Goal: Information Seeking & Learning: Learn about a topic

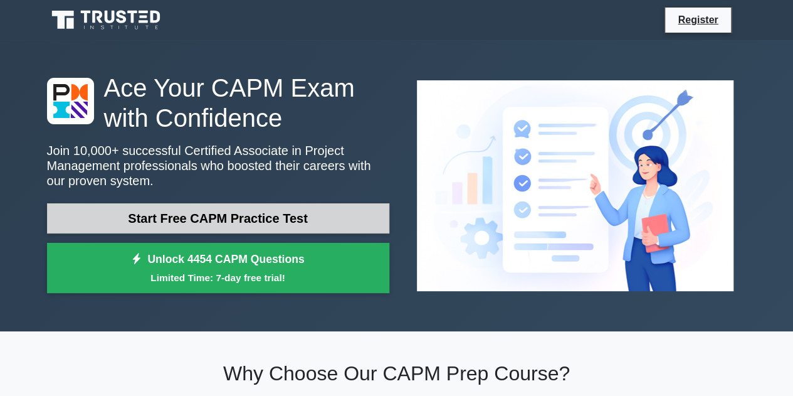
click at [243, 218] on link "Start Free CAPM Practice Test" at bounding box center [218, 218] width 342 height 30
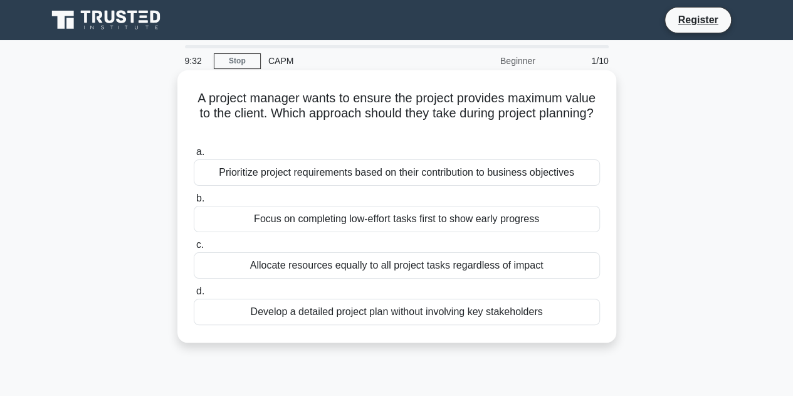
click at [360, 179] on div "Prioritize project requirements based on their contribution to business objecti…" at bounding box center [397, 172] width 406 height 26
click at [194, 156] on input "a. Prioritize project requirements based on their contribution to business obje…" at bounding box center [194, 152] width 0 height 8
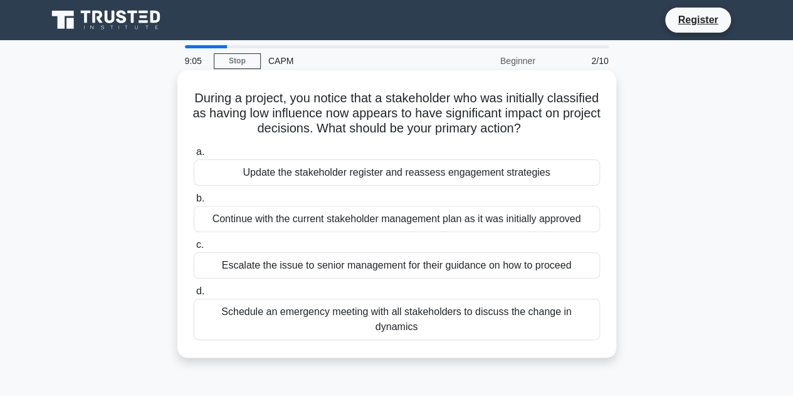
click at [397, 171] on div "Update the stakeholder register and reassess engagement strategies" at bounding box center [397, 172] width 406 height 26
click at [194, 156] on input "a. Update the stakeholder register and reassess engagement strategies" at bounding box center [194, 152] width 0 height 8
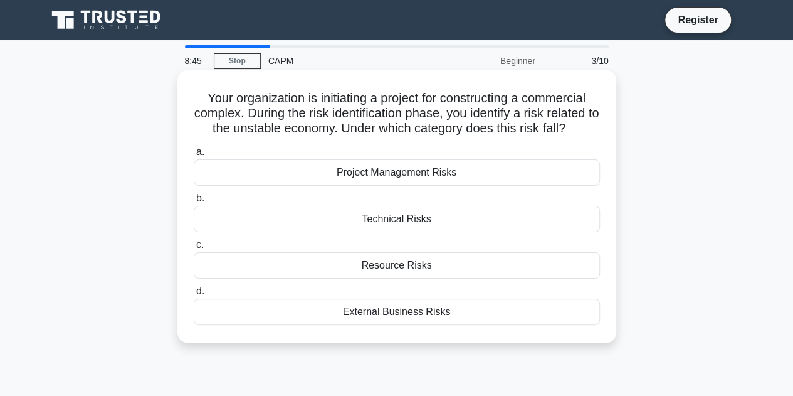
click at [361, 310] on div "External Business Risks" at bounding box center [397, 312] width 406 height 26
click at [194, 295] on input "d. External Business Risks" at bounding box center [194, 291] width 0 height 8
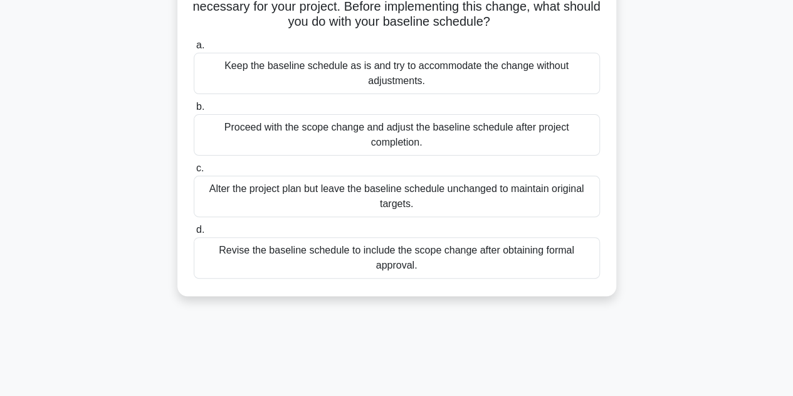
scroll to position [125, 0]
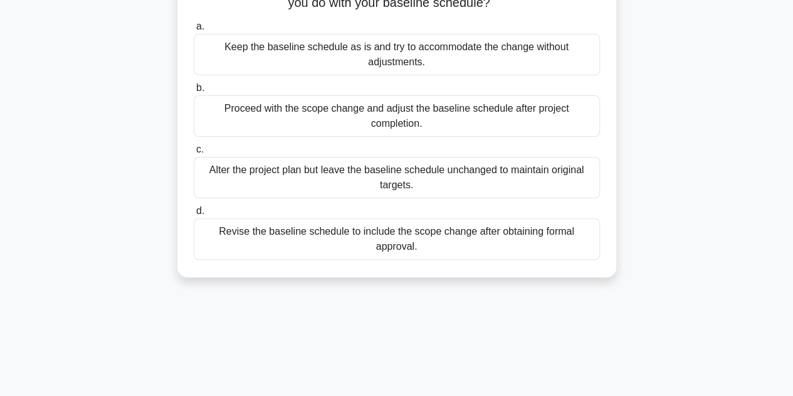
click at [340, 239] on div "Revise the baseline schedule to include the scope change after obtaining formal…" at bounding box center [397, 238] width 406 height 41
click at [194, 215] on input "d. Revise the baseline schedule to include the scope change after obtaining for…" at bounding box center [194, 211] width 0 height 8
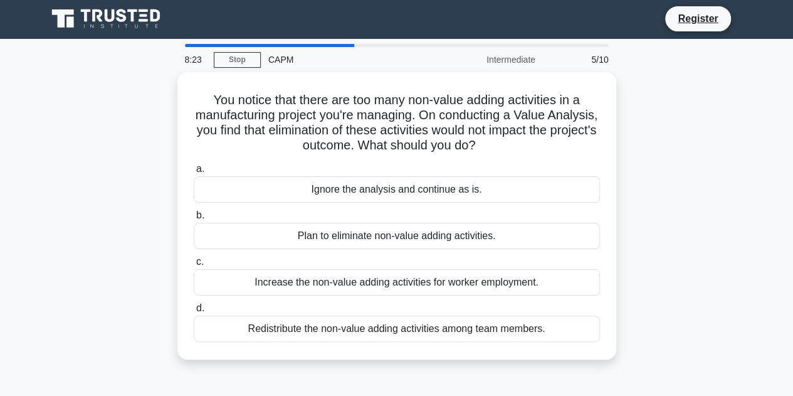
scroll to position [0, 0]
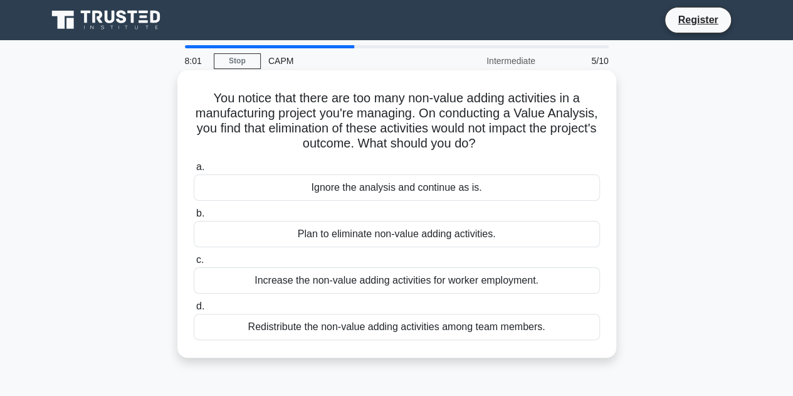
click at [341, 238] on div "Plan to eliminate non-value adding activities." at bounding box center [397, 234] width 406 height 26
click at [194, 218] on input "b. Plan to eliminate non-value adding activities." at bounding box center [194, 213] width 0 height 8
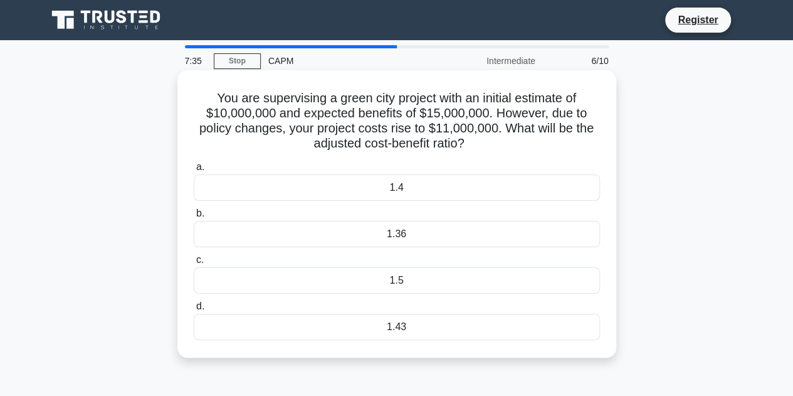
click at [370, 279] on div "1.5" at bounding box center [397, 280] width 406 height 26
click at [194, 264] on input "c. 1.5" at bounding box center [194, 260] width 0 height 8
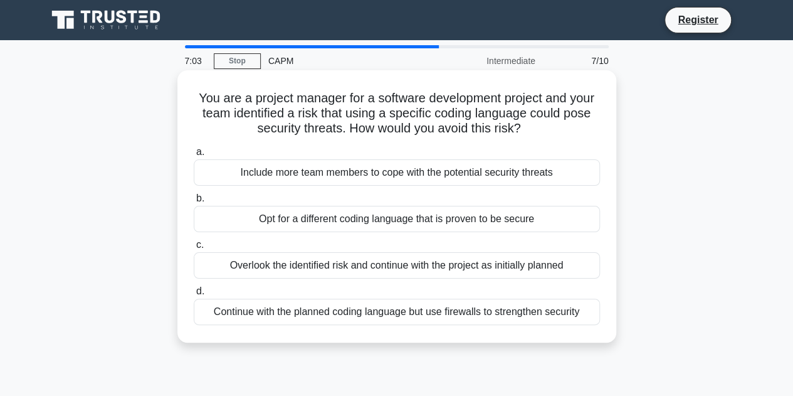
click at [352, 228] on div "Opt for a different coding language that is proven to be secure" at bounding box center [397, 219] width 406 height 26
click at [194, 203] on input "b. Opt for a different coding language that is proven to be secure" at bounding box center [194, 198] width 0 height 8
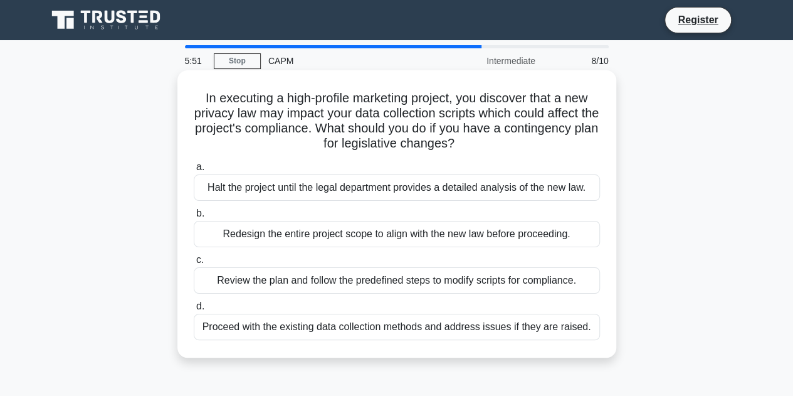
click at [337, 334] on div "Proceed with the existing data collection methods and address issues if they ar…" at bounding box center [397, 327] width 406 height 26
click at [194, 310] on input "d. Proceed with the existing data collection methods and address issues if they…" at bounding box center [194, 306] width 0 height 8
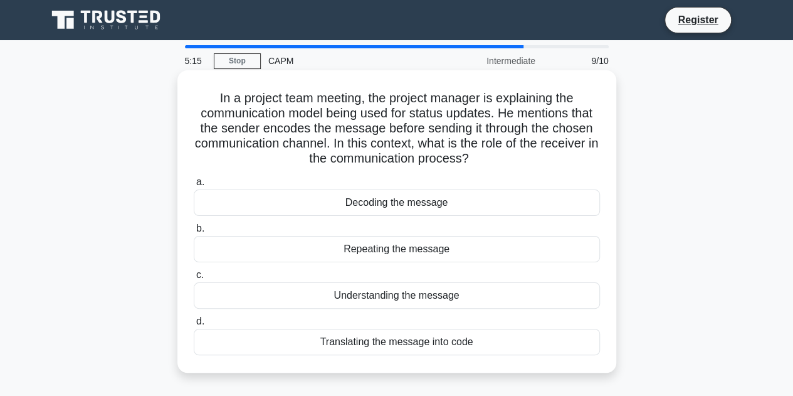
click at [369, 185] on label "a. Decoding the message" at bounding box center [397, 194] width 406 height 41
click at [194, 185] on input "a. Decoding the message" at bounding box center [194, 182] width 0 height 8
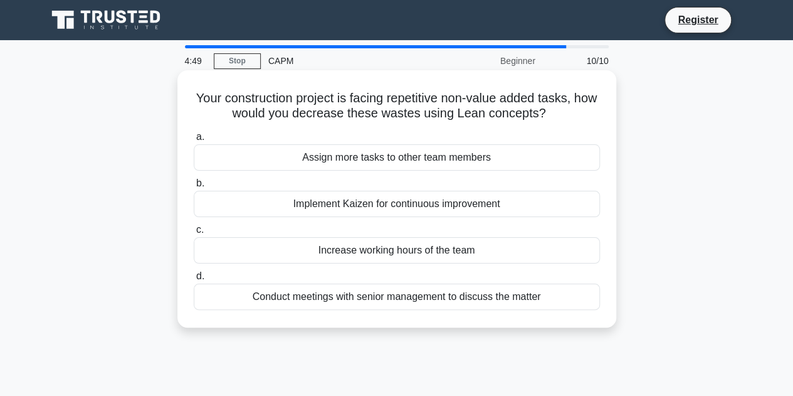
click at [523, 209] on div "Implement Kaizen for continuous improvement" at bounding box center [397, 204] width 406 height 26
click at [194, 188] on input "b. Implement Kaizen for continuous improvement" at bounding box center [194, 183] width 0 height 8
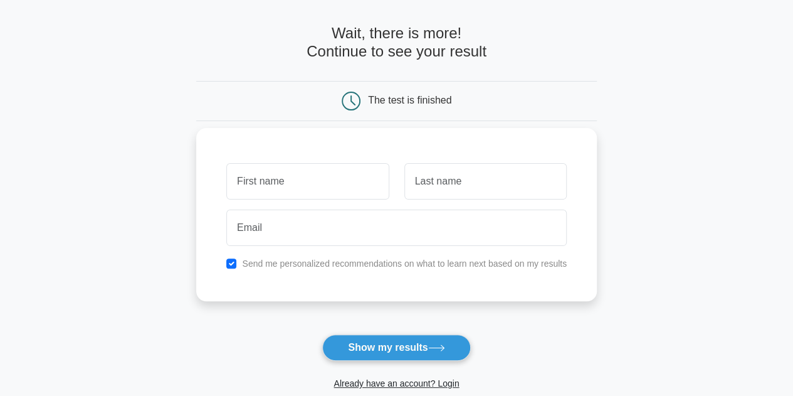
scroll to position [125, 0]
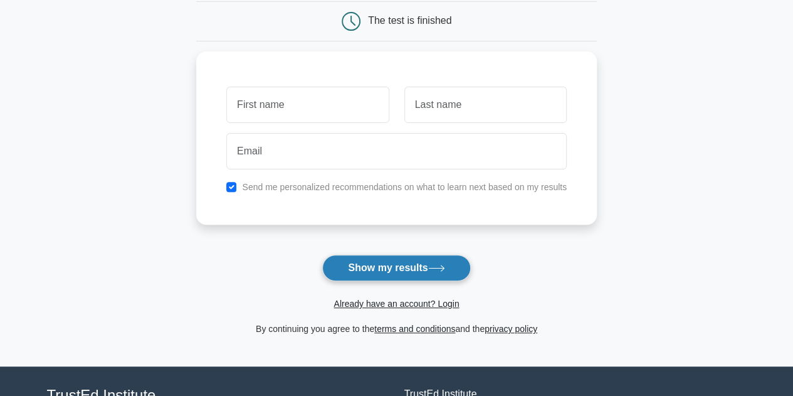
click at [393, 259] on button "Show my results" at bounding box center [396, 268] width 148 height 26
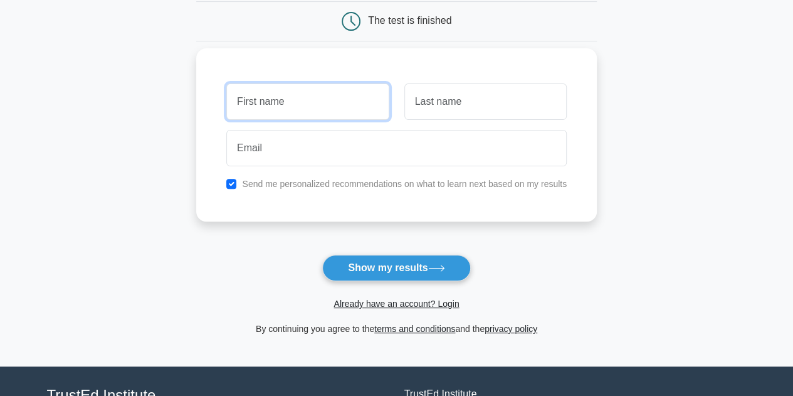
click at [277, 106] on input "text" at bounding box center [307, 101] width 162 height 36
type input "ory"
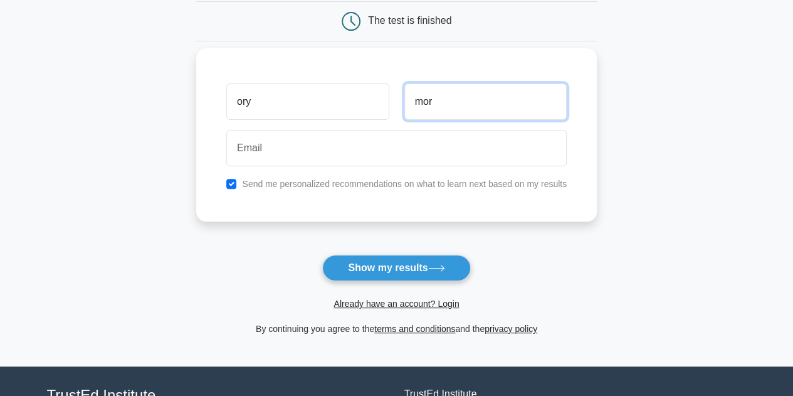
type input "mor"
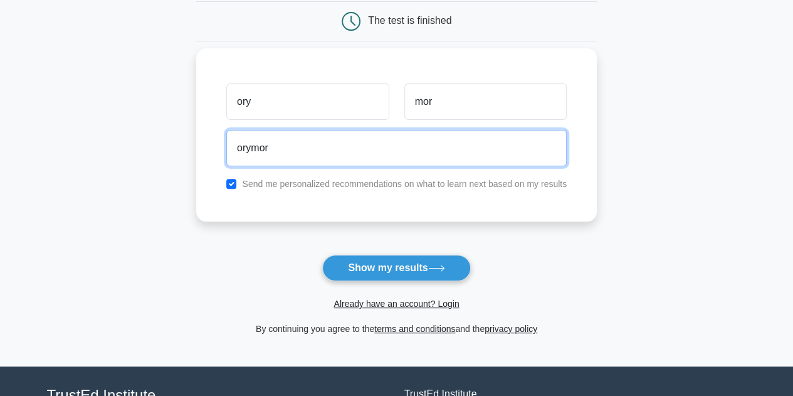
type input "orymor25@gmail.com"
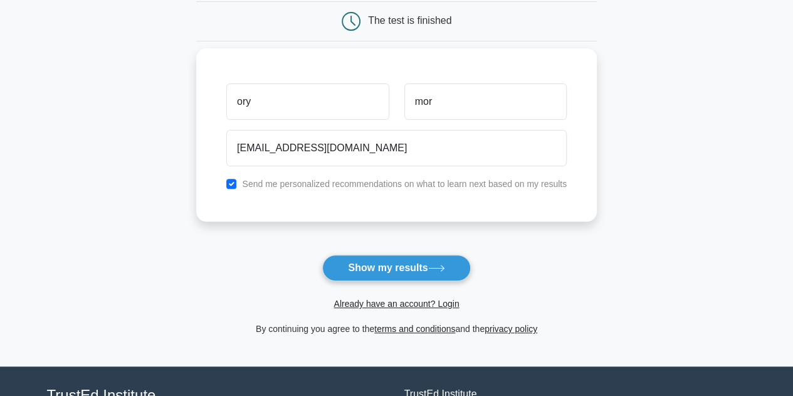
click at [358, 189] on div "Send me personalized recommendations on what to learn next based on my results" at bounding box center [397, 183] width 356 height 15
click at [296, 190] on div "Send me personalized recommendations on what to learn next based on my results" at bounding box center [397, 183] width 356 height 15
click at [293, 187] on label "Send me personalized recommendations on what to learn next based on my results" at bounding box center [404, 184] width 325 height 10
click at [232, 183] on input "checkbox" at bounding box center [231, 184] width 10 height 10
checkbox input "false"
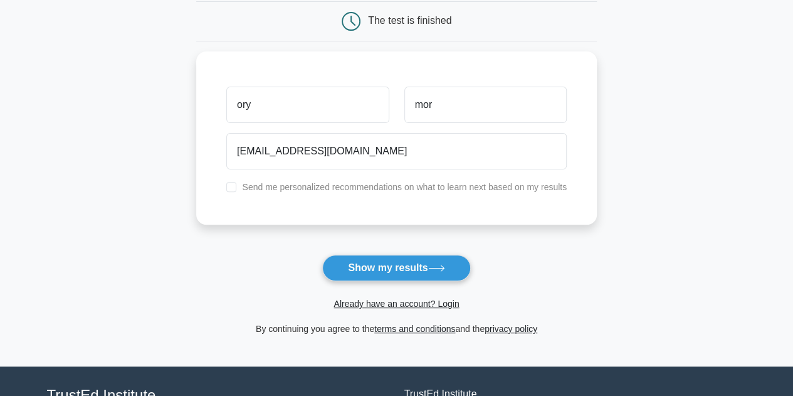
click at [354, 259] on button "Show my results" at bounding box center [396, 268] width 148 height 26
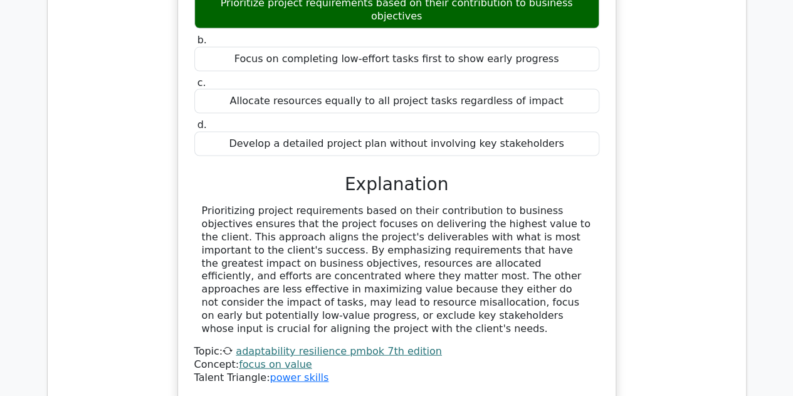
scroll to position [1756, 0]
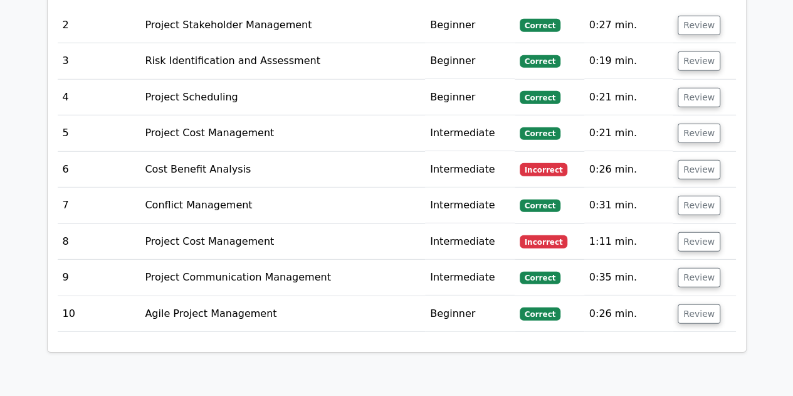
click at [223, 152] on td "Cost Benefit Analysis" at bounding box center [282, 170] width 285 height 36
click at [697, 160] on button "Review" at bounding box center [699, 169] width 43 height 19
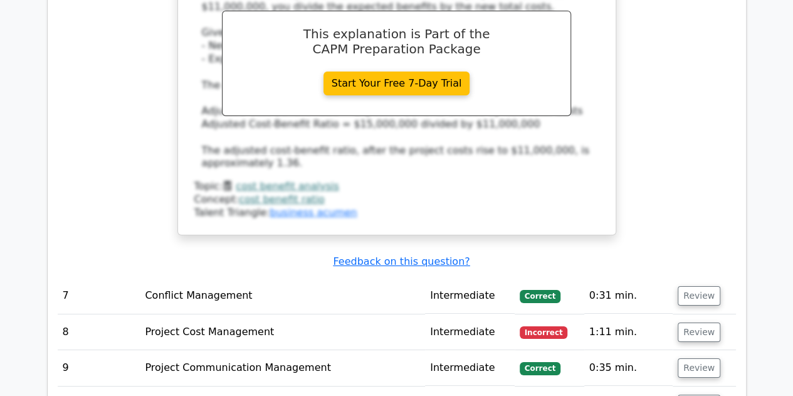
scroll to position [2321, 0]
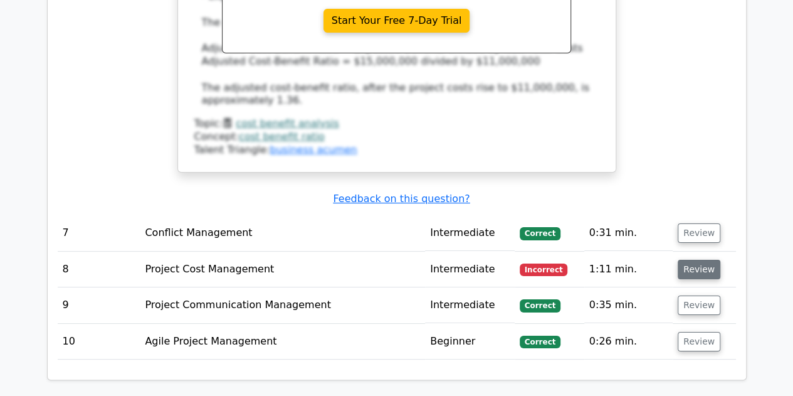
click at [691, 260] on button "Review" at bounding box center [699, 269] width 43 height 19
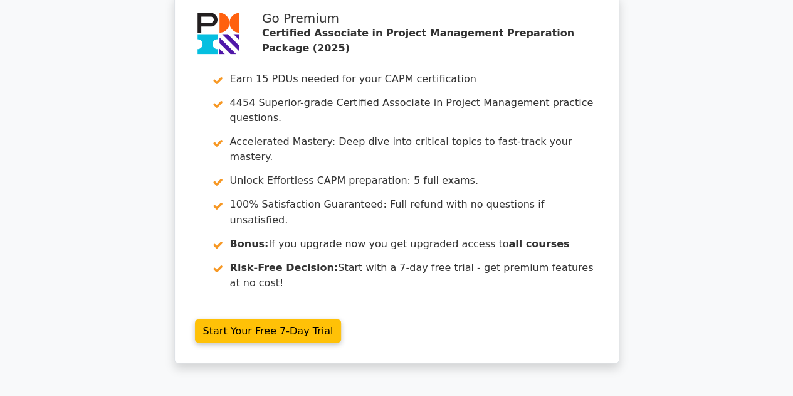
scroll to position [3372, 0]
